Goal: Task Accomplishment & Management: Manage account settings

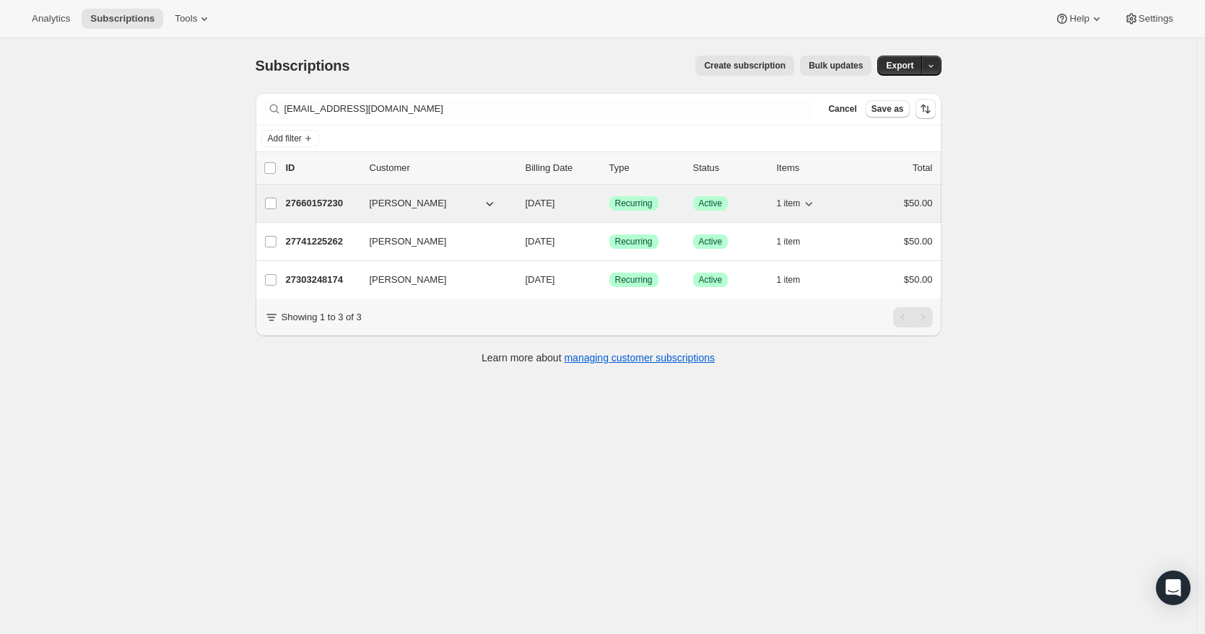
click at [349, 206] on p "27660157230" at bounding box center [322, 203] width 72 height 14
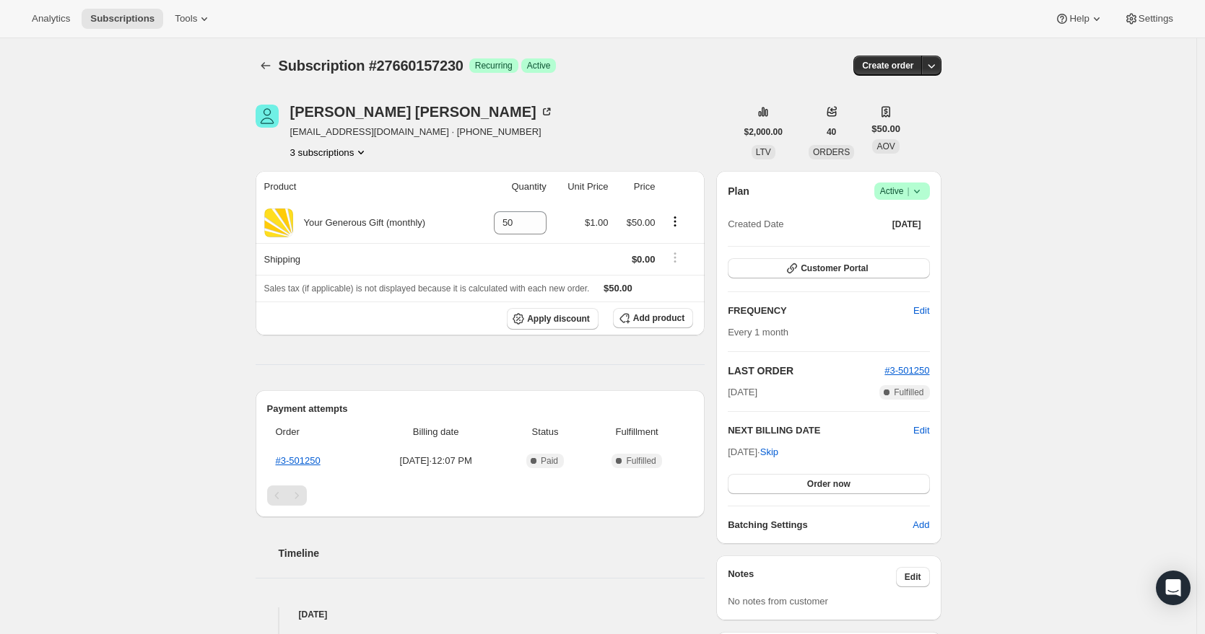
click at [922, 188] on icon at bounding box center [916, 191] width 14 height 14
click at [905, 250] on span "Cancel subscription" at bounding box center [901, 244] width 82 height 11
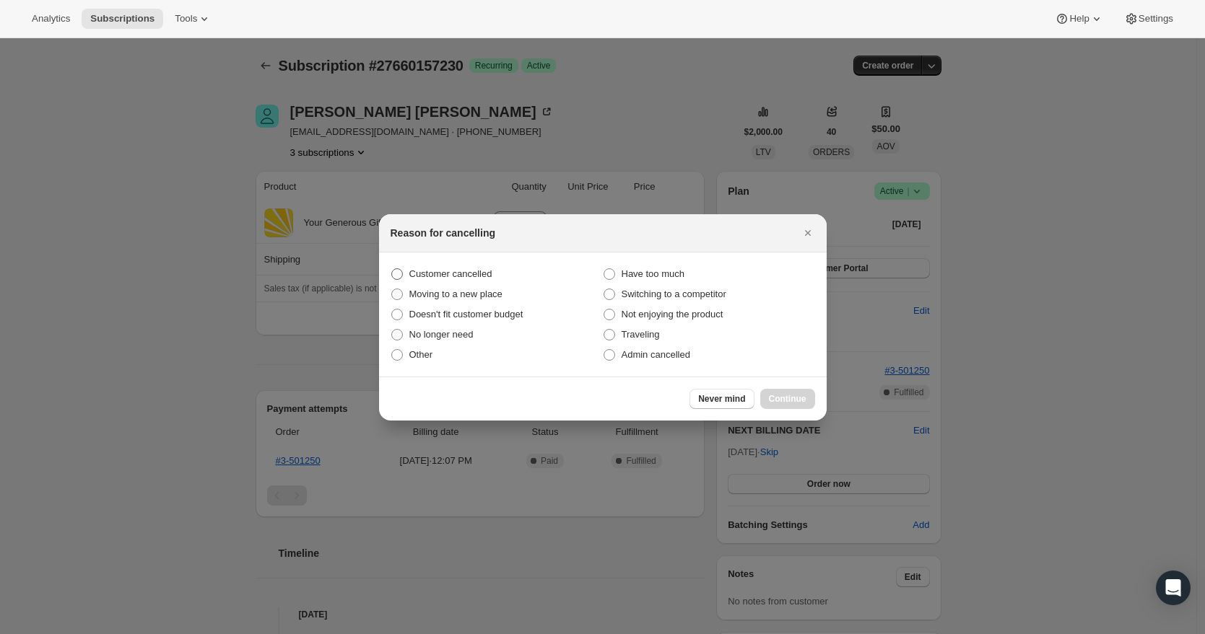
click at [444, 270] on span "Customer cancelled" at bounding box center [450, 273] width 83 height 11
click at [392, 269] on input "Customer cancelled" at bounding box center [391, 268] width 1 height 1
radio input "true"
click at [790, 391] on button "Continue" at bounding box center [787, 399] width 55 height 20
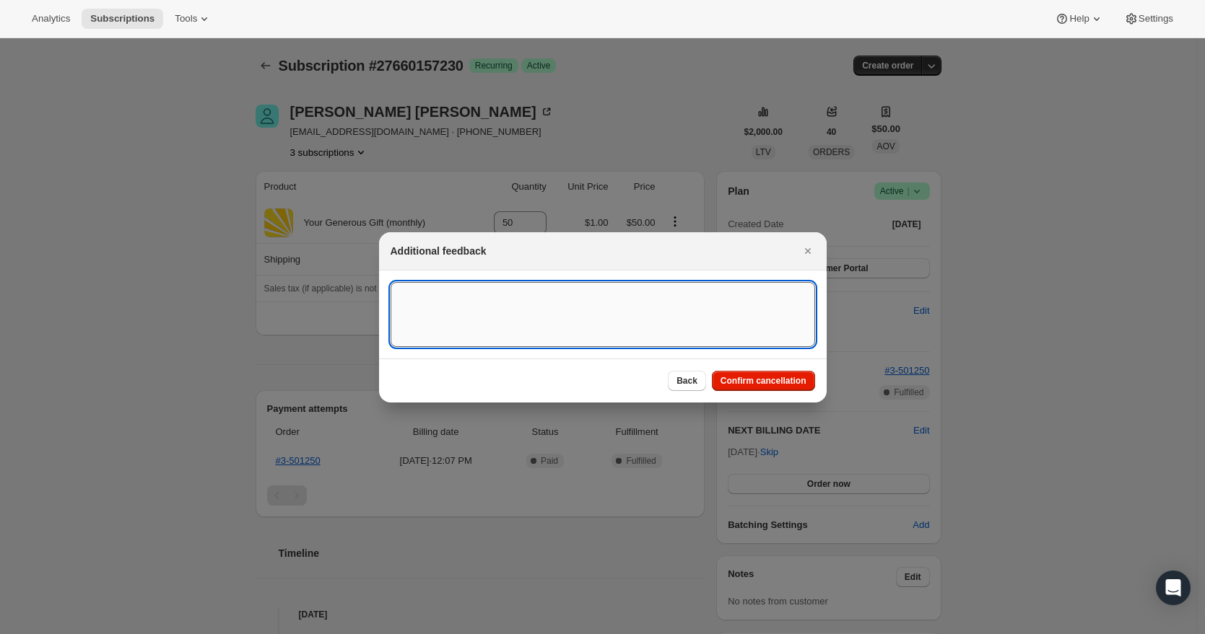
click at [509, 297] on textarea ":r32:" at bounding box center [602, 314] width 424 height 65
type textarea "[DATE] Cancel old CC"
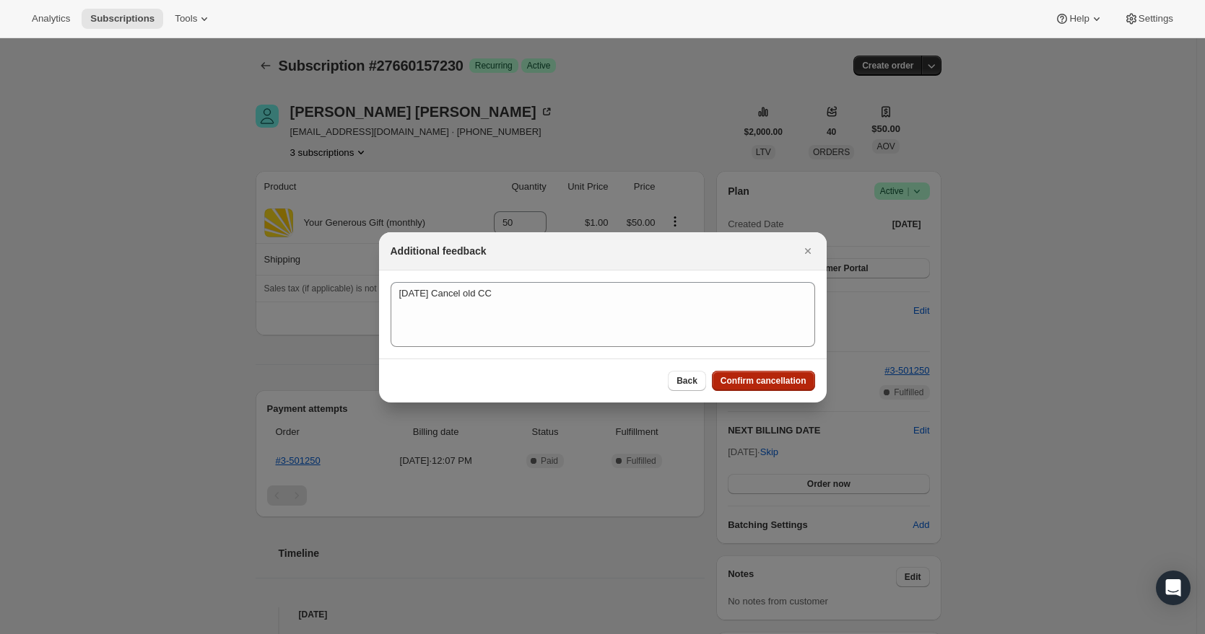
click at [769, 380] on span "Confirm cancellation" at bounding box center [763, 381] width 86 height 12
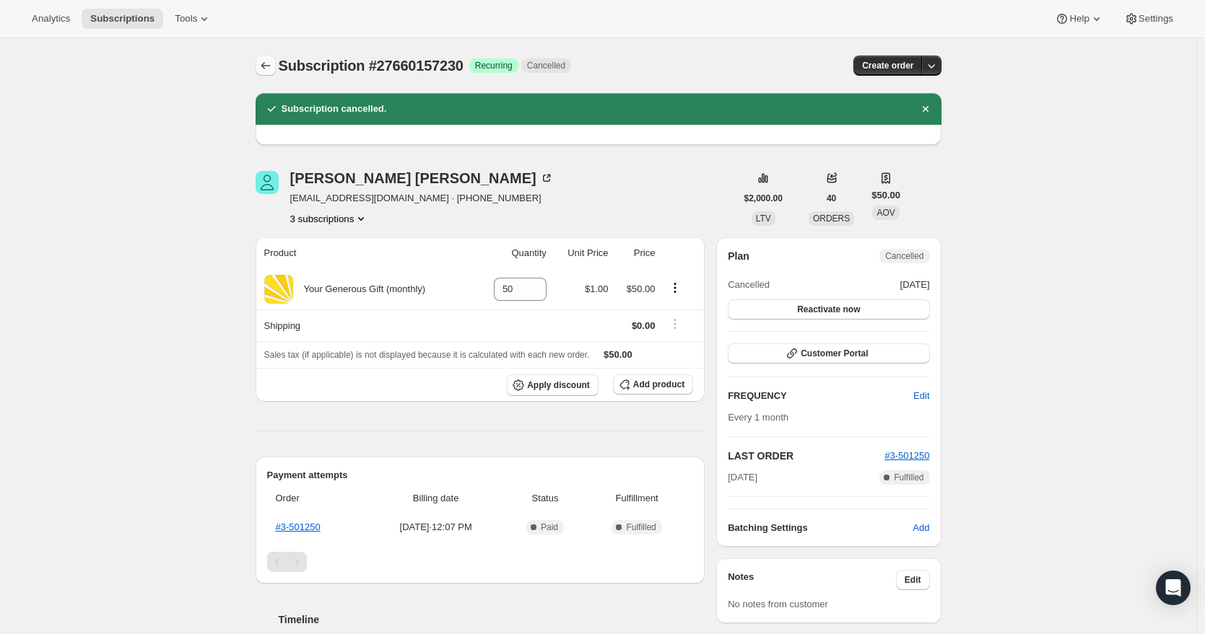
click at [273, 62] on icon "Subscriptions" at bounding box center [265, 65] width 14 height 14
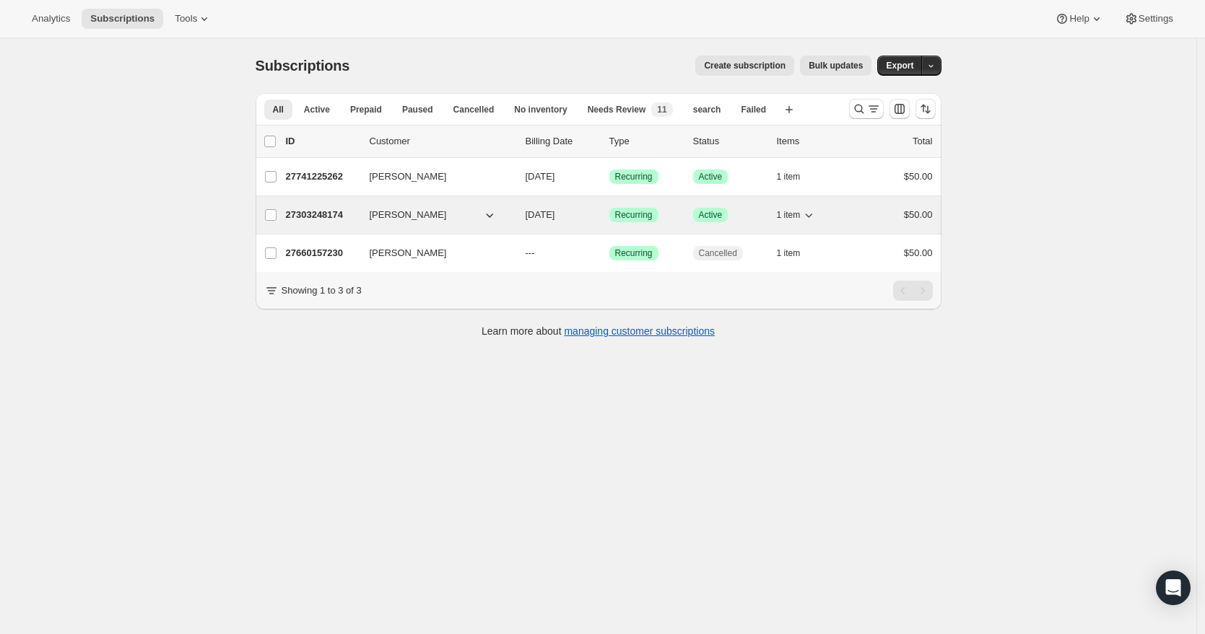
click at [344, 217] on p "27303248174" at bounding box center [322, 215] width 72 height 14
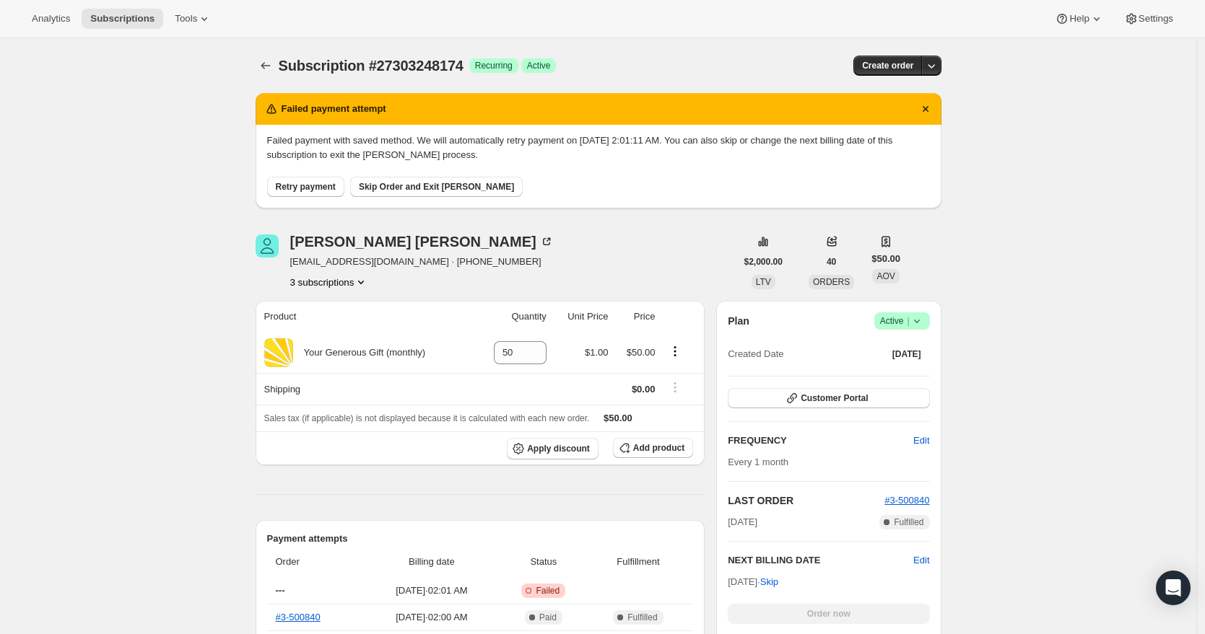
click at [917, 320] on icon at bounding box center [916, 322] width 6 height 4
click at [898, 377] on span "Cancel subscription" at bounding box center [901, 374] width 82 height 11
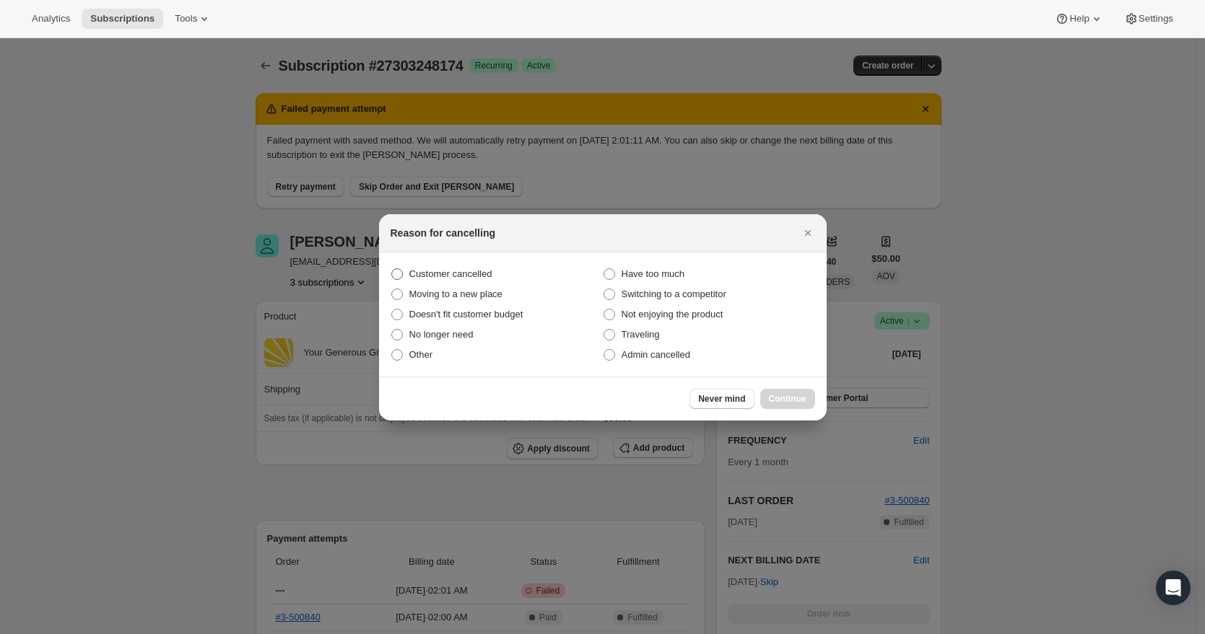
click at [432, 268] on span "Customer cancelled" at bounding box center [450, 273] width 83 height 11
click at [392, 268] on input "Customer cancelled" at bounding box center [391, 268] width 1 height 1
radio input "true"
click at [785, 400] on span "Continue" at bounding box center [788, 399] width 38 height 12
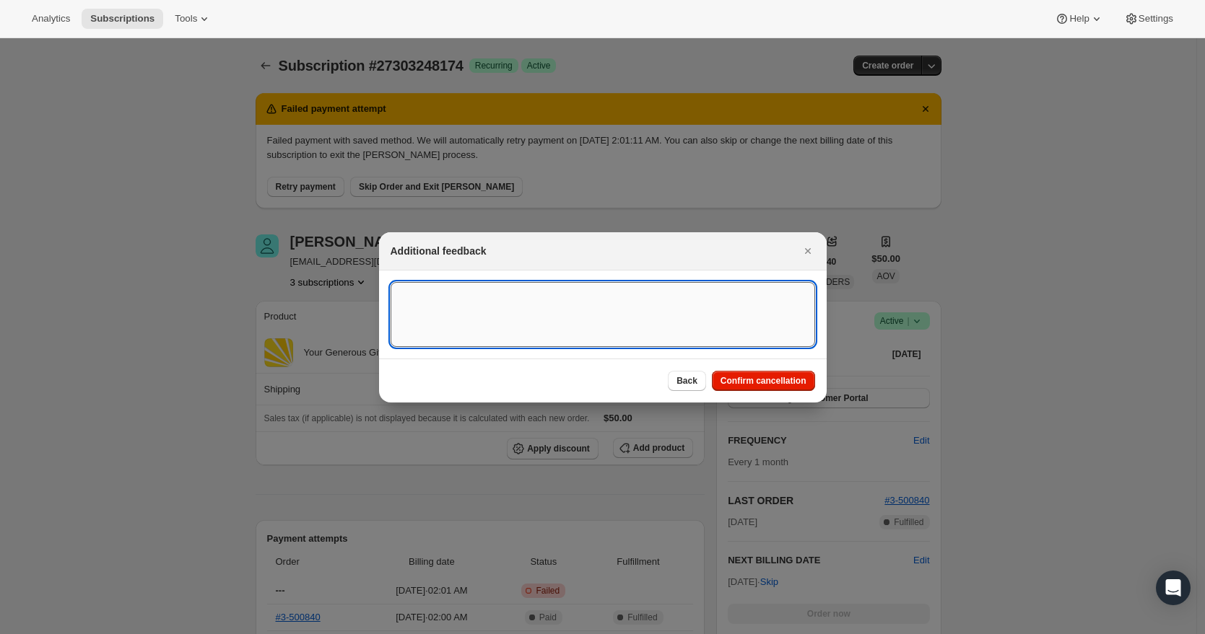
click at [458, 306] on textarea ":r98:" at bounding box center [602, 314] width 424 height 65
type textarea "[DATE] Cancel old CC"
click at [728, 384] on span "Confirm cancellation" at bounding box center [763, 381] width 86 height 12
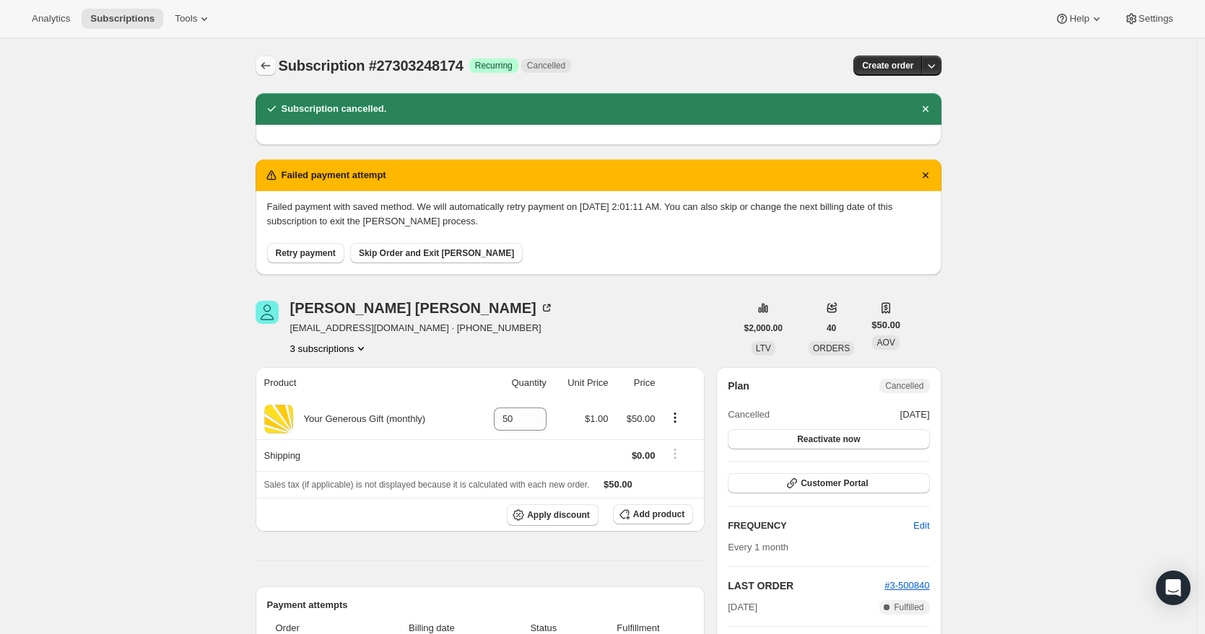
click at [271, 67] on icon "Subscriptions" at bounding box center [265, 65] width 14 height 14
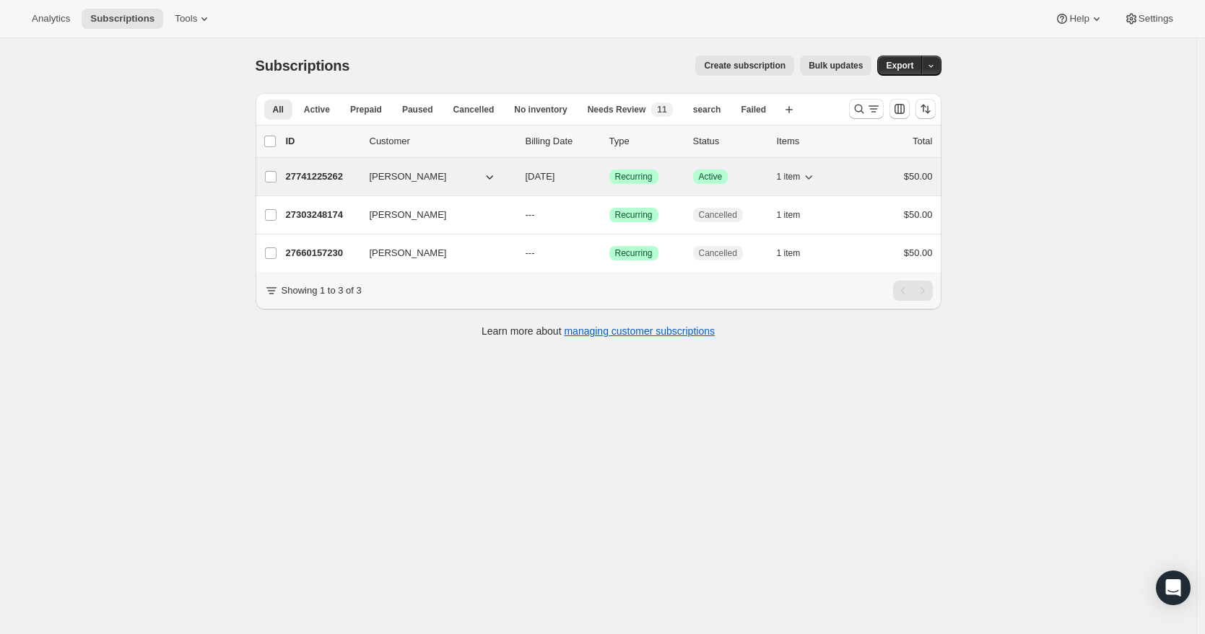
click at [327, 180] on p "27741225262" at bounding box center [322, 177] width 72 height 14
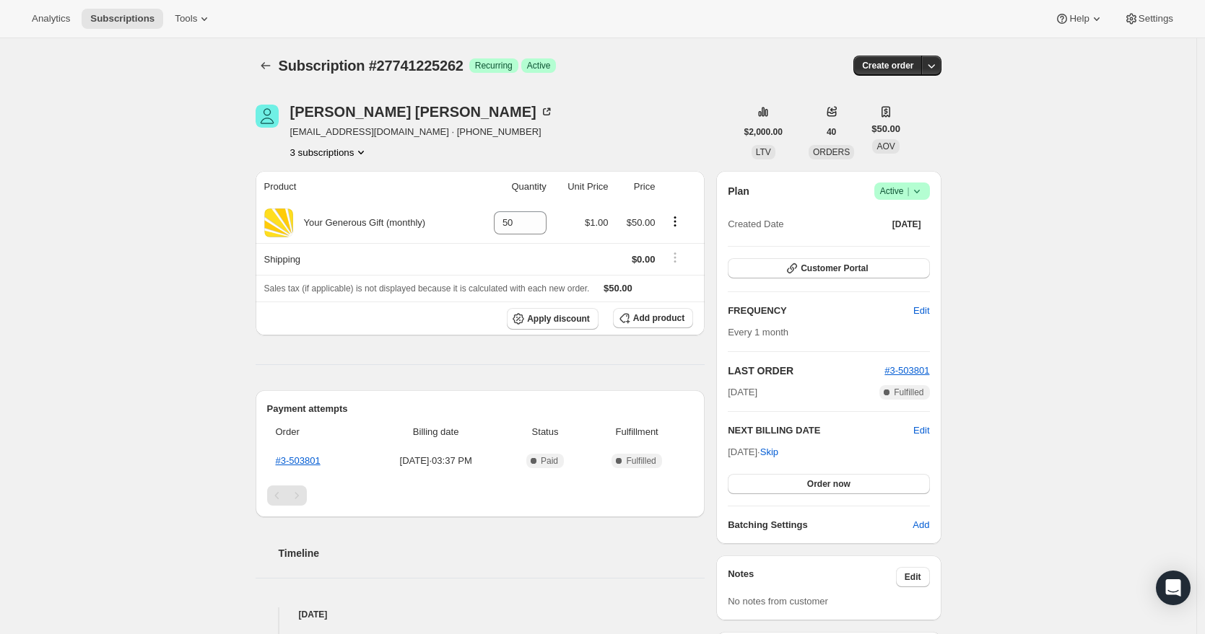
click at [914, 193] on icon at bounding box center [916, 191] width 14 height 14
click at [899, 245] on span "Cancel subscription" at bounding box center [901, 244] width 82 height 11
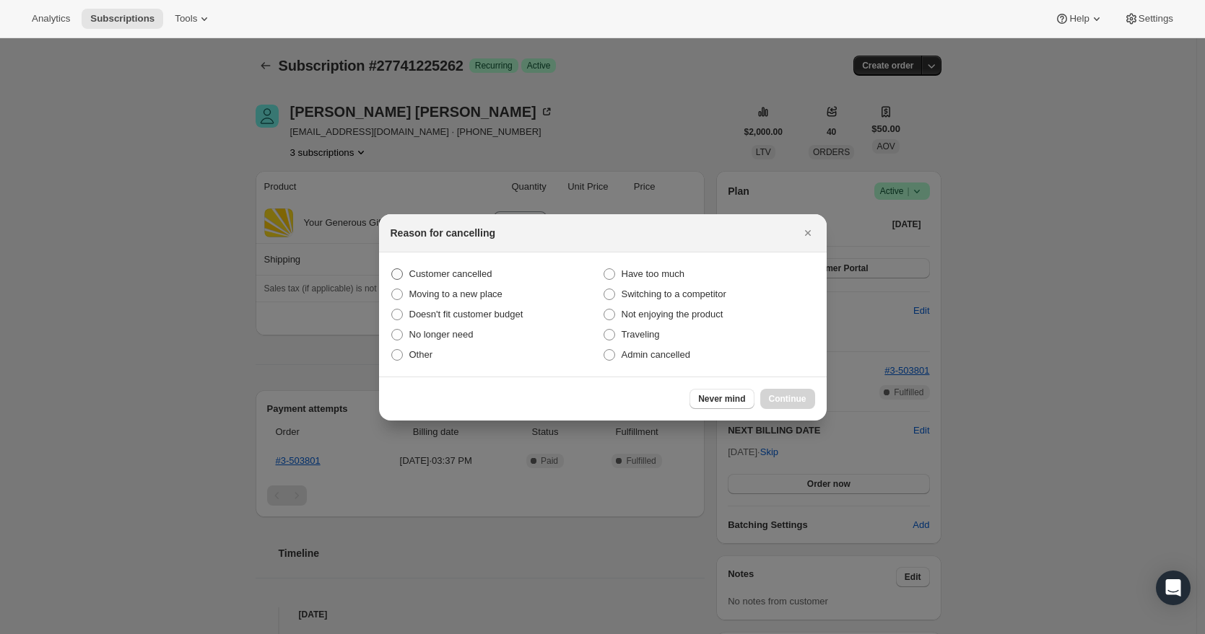
click at [455, 276] on span "Customer cancelled" at bounding box center [450, 273] width 83 height 11
click at [392, 269] on input "Customer cancelled" at bounding box center [391, 268] width 1 height 1
radio input "true"
click at [770, 395] on span "Continue" at bounding box center [788, 399] width 38 height 12
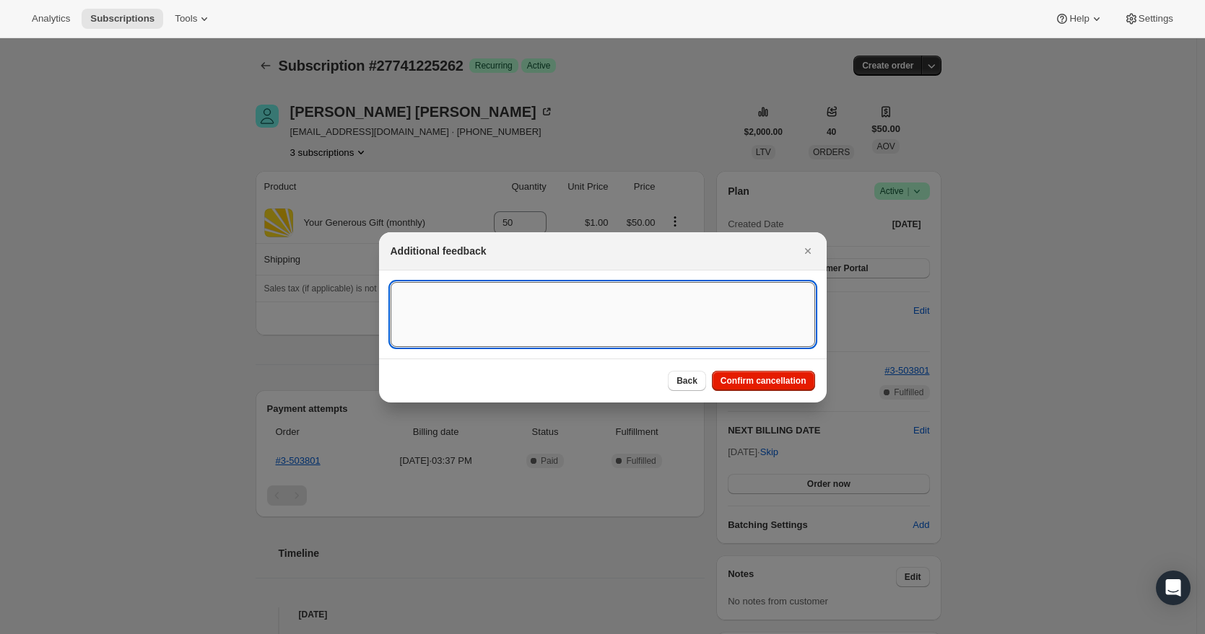
click at [530, 329] on textarea ":rfi:" at bounding box center [602, 314] width 424 height 65
type textarea "[DATE] Cancel Old CC"
click at [777, 380] on span "Confirm cancellation" at bounding box center [763, 381] width 86 height 12
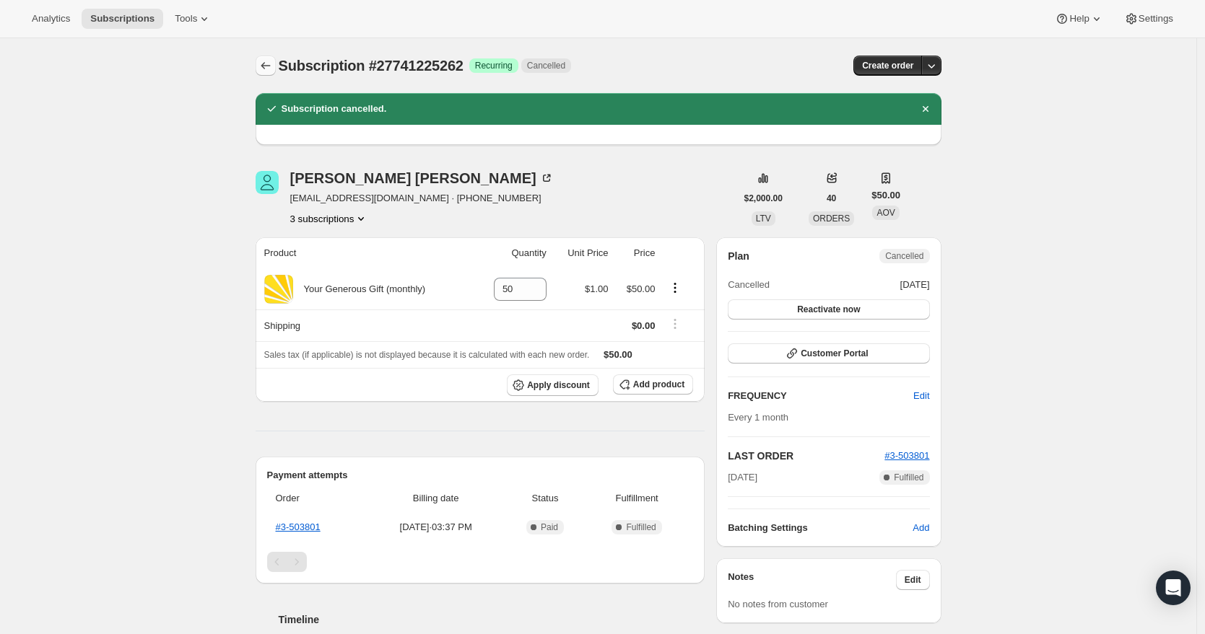
click at [265, 64] on icon "Subscriptions" at bounding box center [265, 65] width 14 height 14
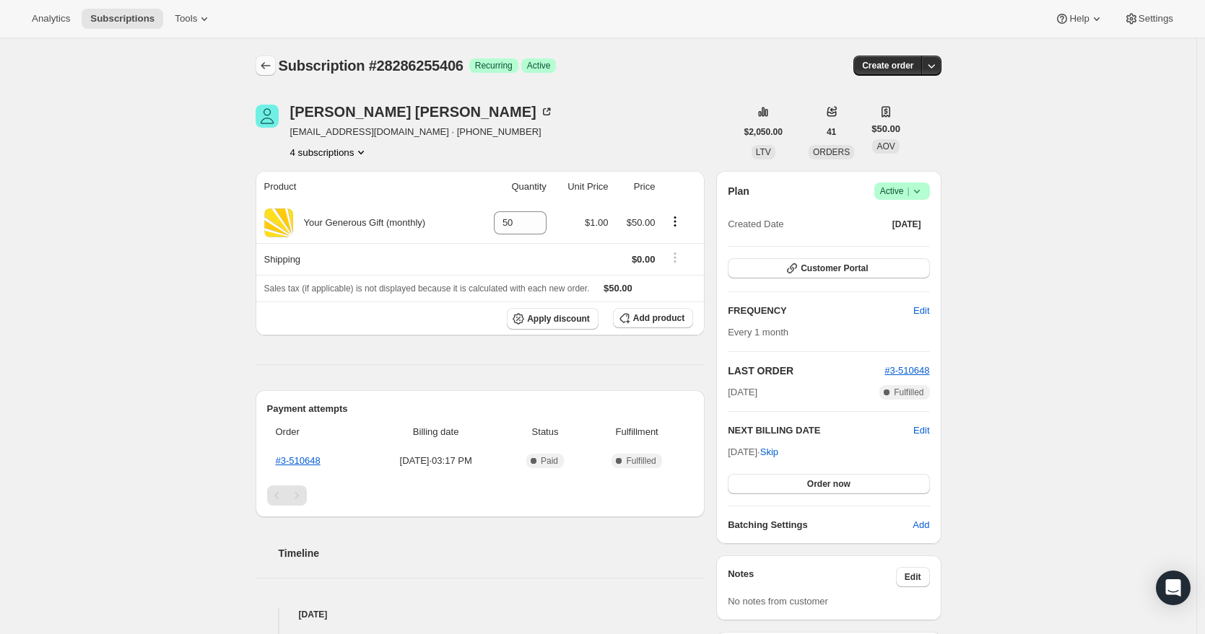
click at [266, 67] on icon "Subscriptions" at bounding box center [265, 65] width 14 height 14
